Goal: Transaction & Acquisition: Purchase product/service

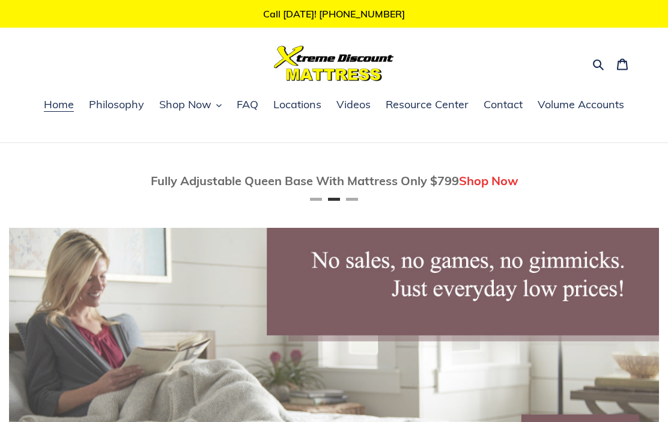
scroll to position [0, 650]
click at [33, 182] on button "Previous" at bounding box center [45, 181] width 24 height 24
click at [240, 179] on span "Twin Mattress (Coil Spring Unit) Only $69!" at bounding box center [295, 180] width 239 height 15
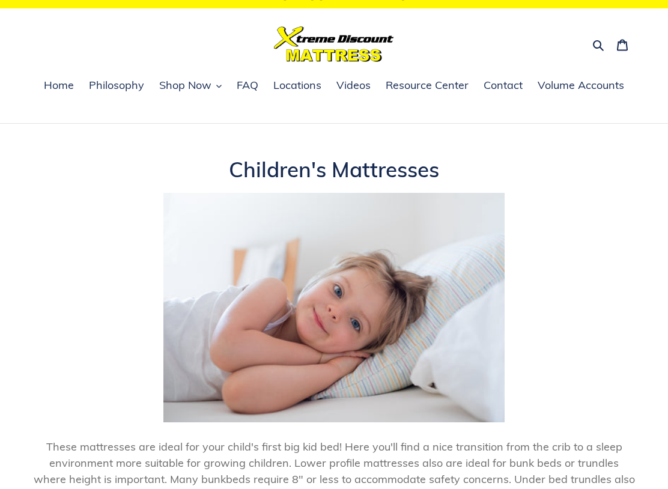
scroll to position [19, 0]
click at [183, 83] on span "Shop Now" at bounding box center [185, 85] width 52 height 14
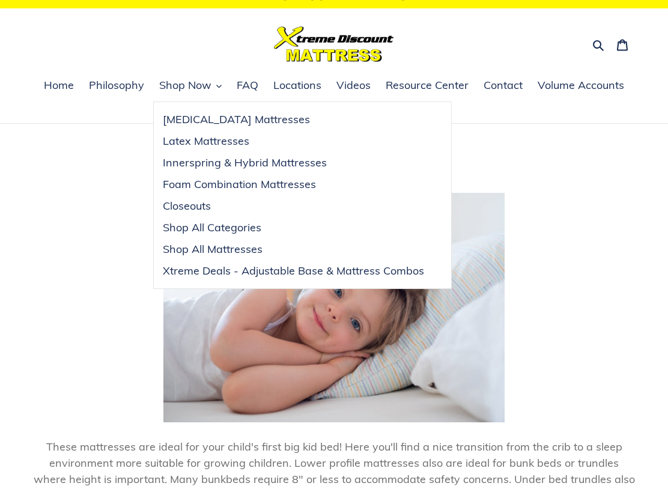
click at [180, 207] on span "Closeouts" at bounding box center [187, 206] width 48 height 14
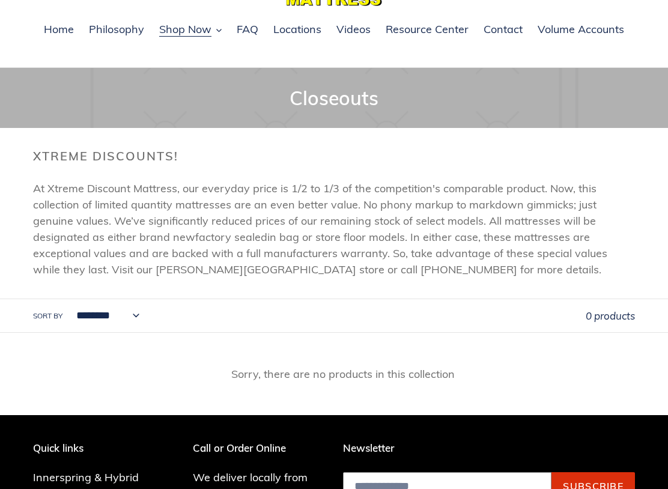
scroll to position [76, 0]
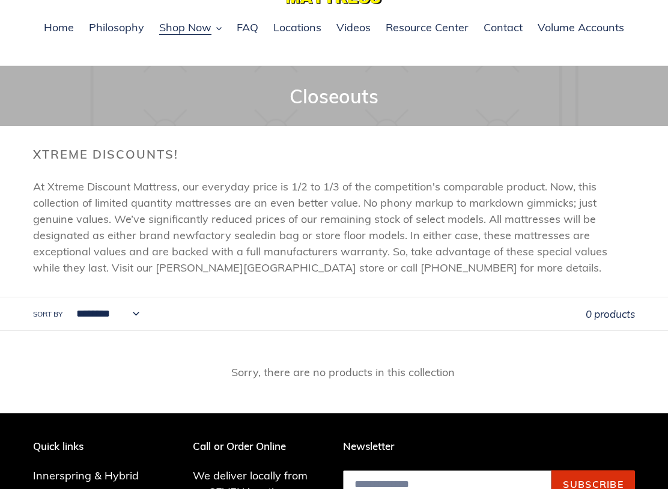
click at [104, 313] on select "**********" at bounding box center [104, 314] width 79 height 33
select select "**********"
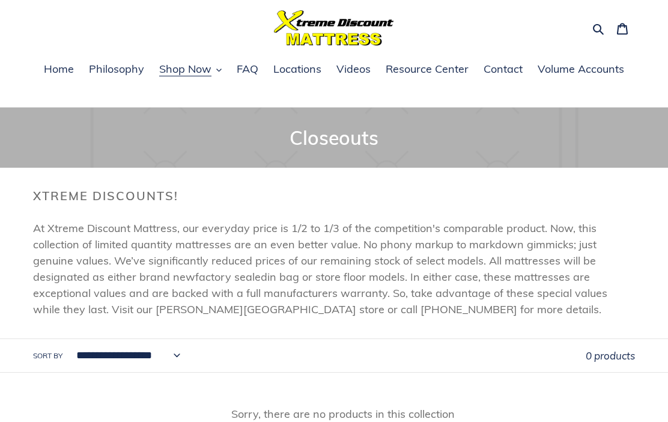
scroll to position [29, 0]
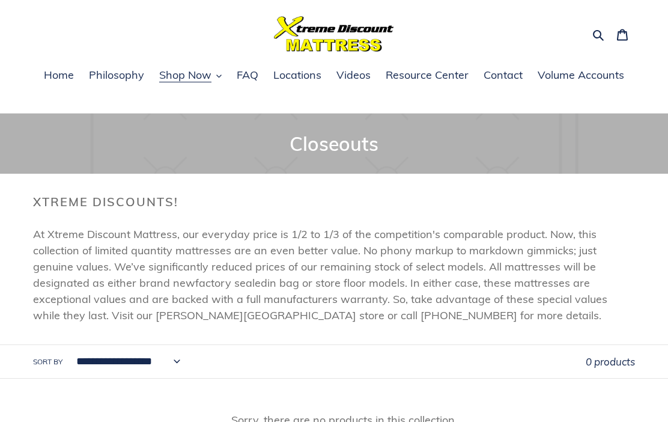
click at [117, 365] on select "**********" at bounding box center [125, 361] width 120 height 33
select select "**********"
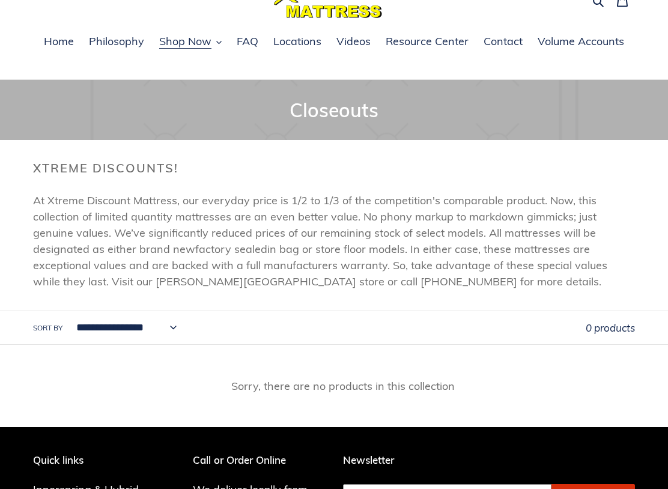
click at [176, 38] on span "Shop Now" at bounding box center [185, 42] width 52 height 14
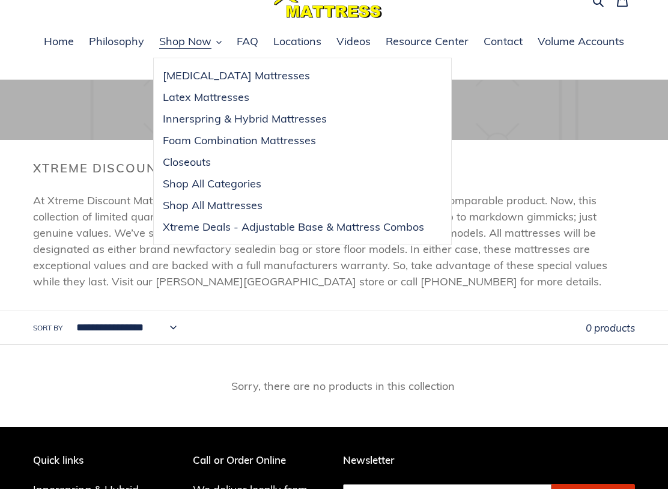
scroll to position [63, 0]
click at [176, 38] on span "Shop Now" at bounding box center [185, 41] width 52 height 14
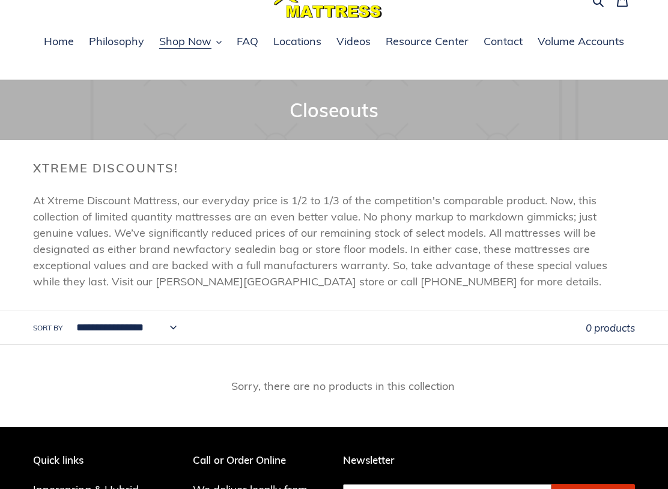
click at [179, 44] on span "Shop Now" at bounding box center [185, 41] width 52 height 14
click at [187, 43] on span "Shop Now" at bounding box center [185, 41] width 52 height 14
click at [177, 43] on span "Shop Now" at bounding box center [185, 41] width 52 height 14
click at [178, 50] on button "Shop Now" at bounding box center [190, 42] width 74 height 18
click at [188, 47] on span "Shop Now" at bounding box center [185, 41] width 52 height 14
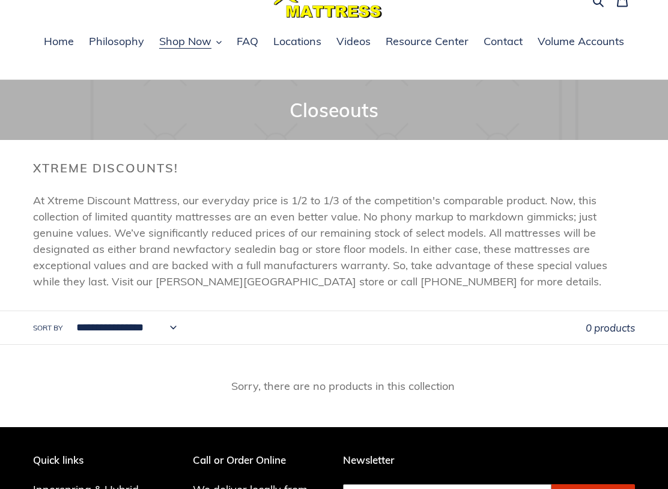
click at [6, 50] on ul "Home Philosophy Shop Now Memory Foam Mattresses Latex Mattresses Innerspring & …" at bounding box center [334, 48] width 668 height 31
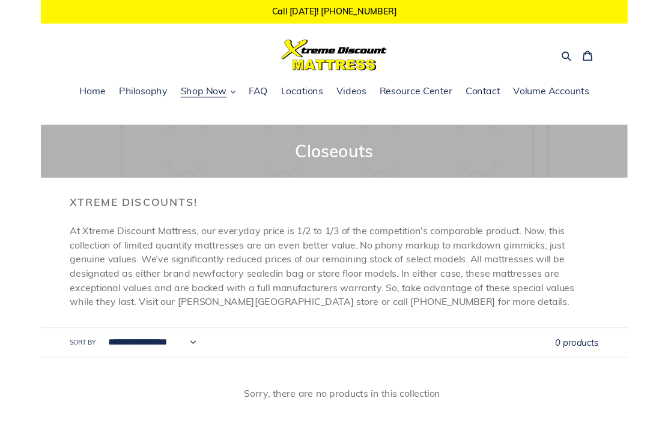
scroll to position [0, 0]
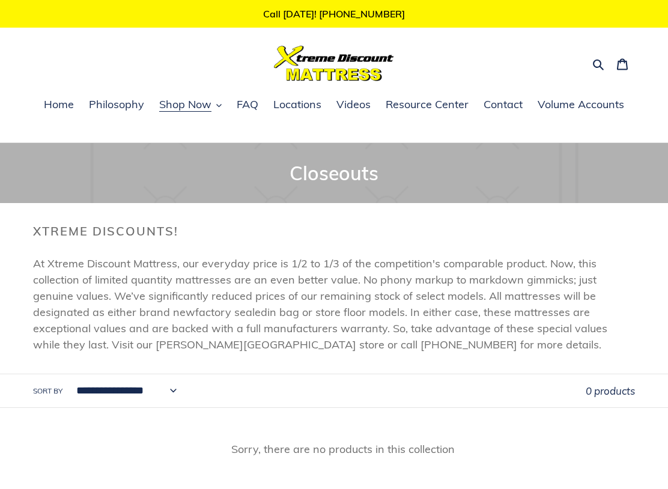
click at [589, 61] on button "Search" at bounding box center [599, 63] width 21 height 17
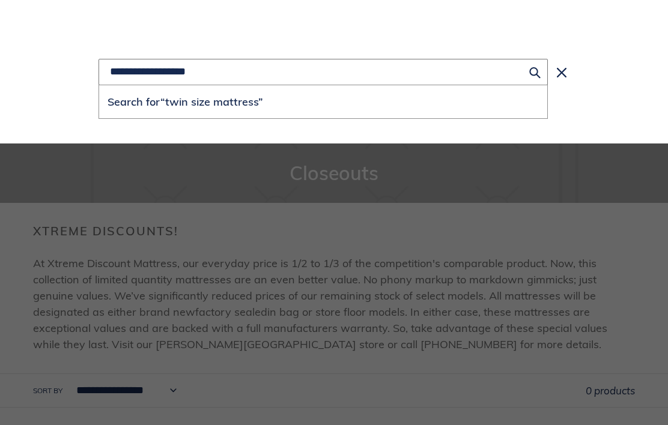
type input "**********"
click at [323, 102] on button "Search for “twin size mattress”" at bounding box center [323, 101] width 448 height 33
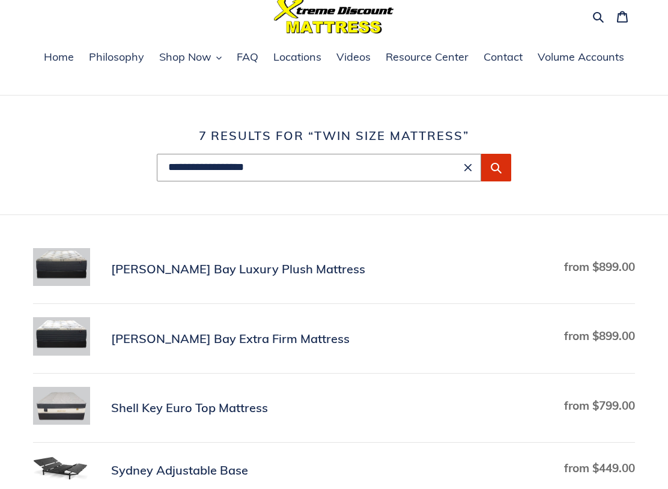
scroll to position [47, 0]
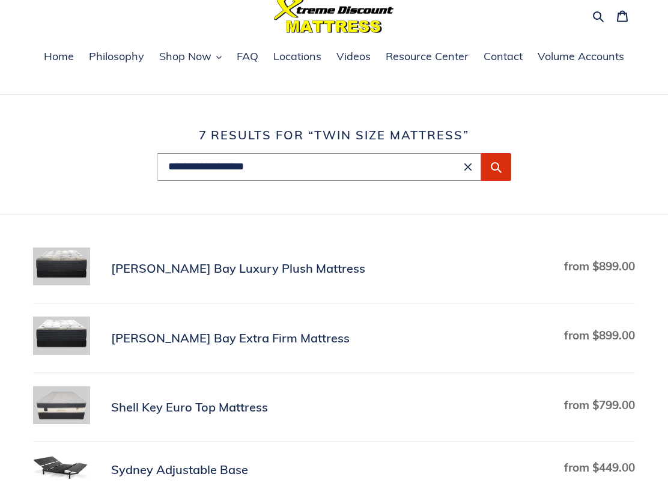
click at [291, 52] on span "Locations" at bounding box center [297, 57] width 48 height 14
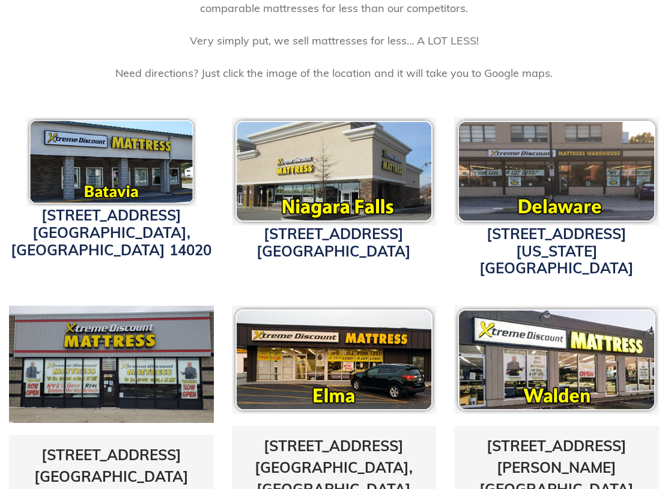
scroll to position [334, 0]
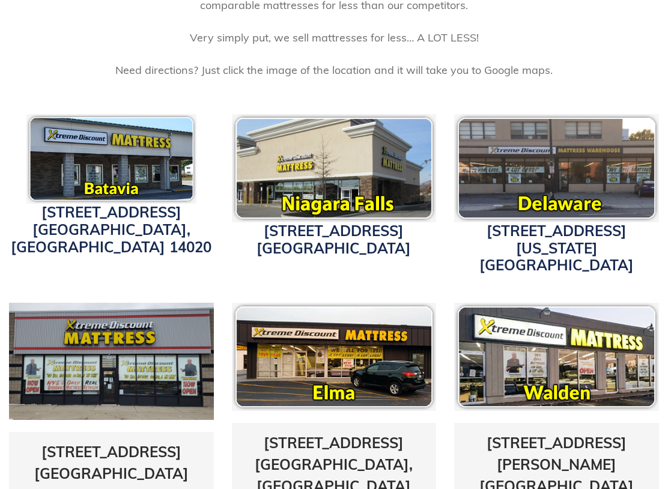
click at [525, 237] on link "[STREET_ADDRESS][US_STATE] [GEOGRAPHIC_DATA], NY 14217" at bounding box center [556, 248] width 154 height 53
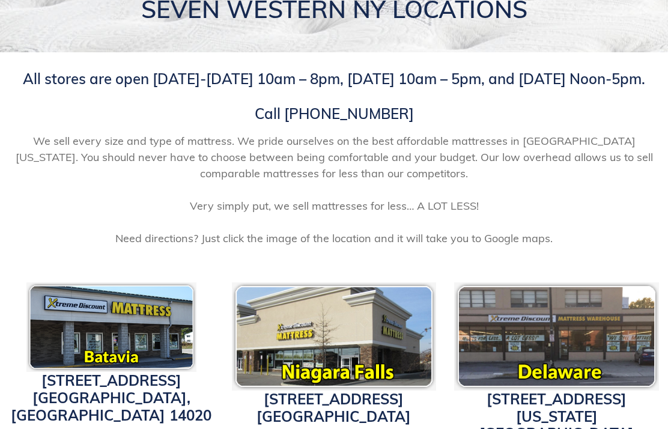
scroll to position [0, 0]
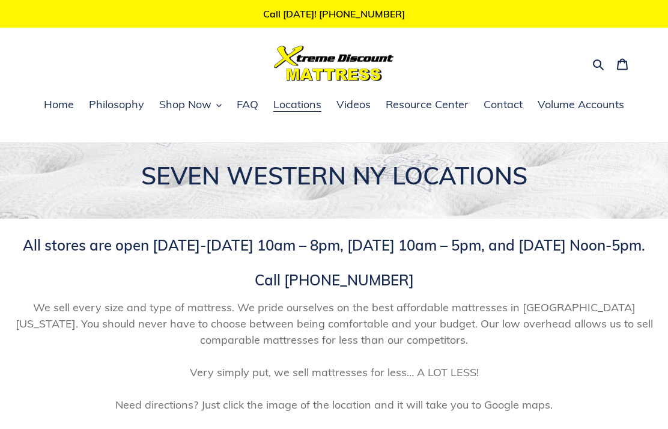
click at [179, 105] on span "Shop Now" at bounding box center [185, 104] width 52 height 14
